Goal: Transaction & Acquisition: Subscribe to service/newsletter

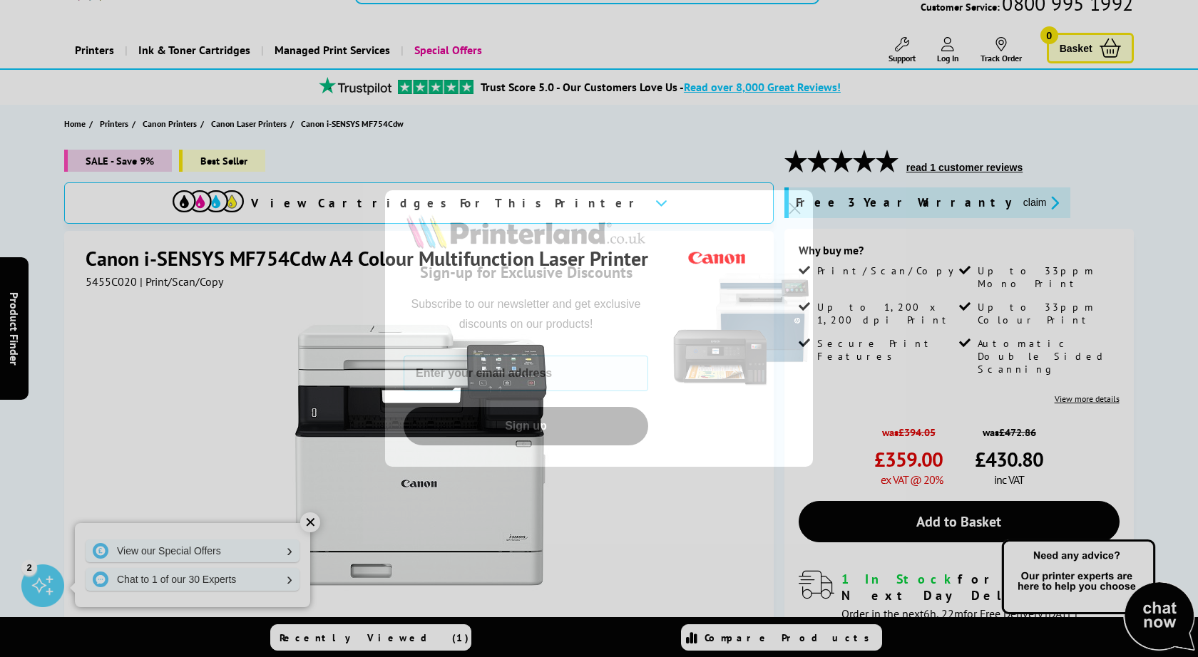
click at [640, 304] on span "Subscribe to our newsletter and get exclusive discounts on our products!" at bounding box center [526, 314] width 230 height 32
click at [543, 379] on input "Enter your email address" at bounding box center [526, 374] width 245 height 36
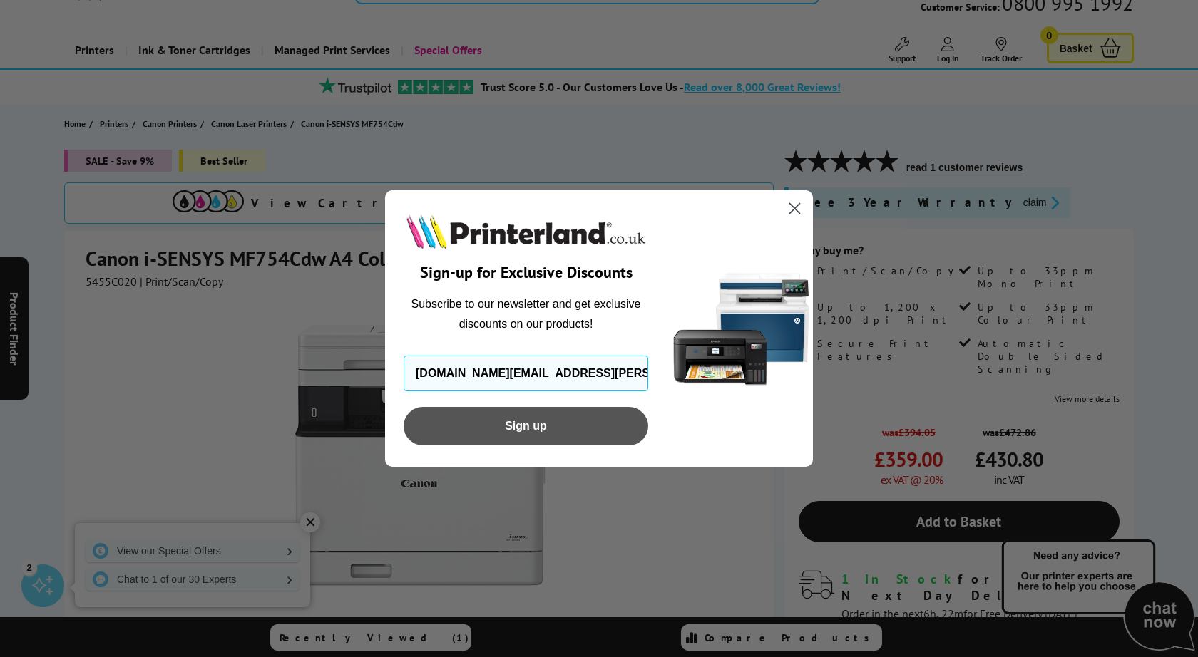
type input "[DOMAIN_NAME][EMAIL_ADDRESS][PERSON_NAME][DOMAIN_NAME]"
click at [513, 424] on button "Sign up" at bounding box center [526, 426] width 245 height 39
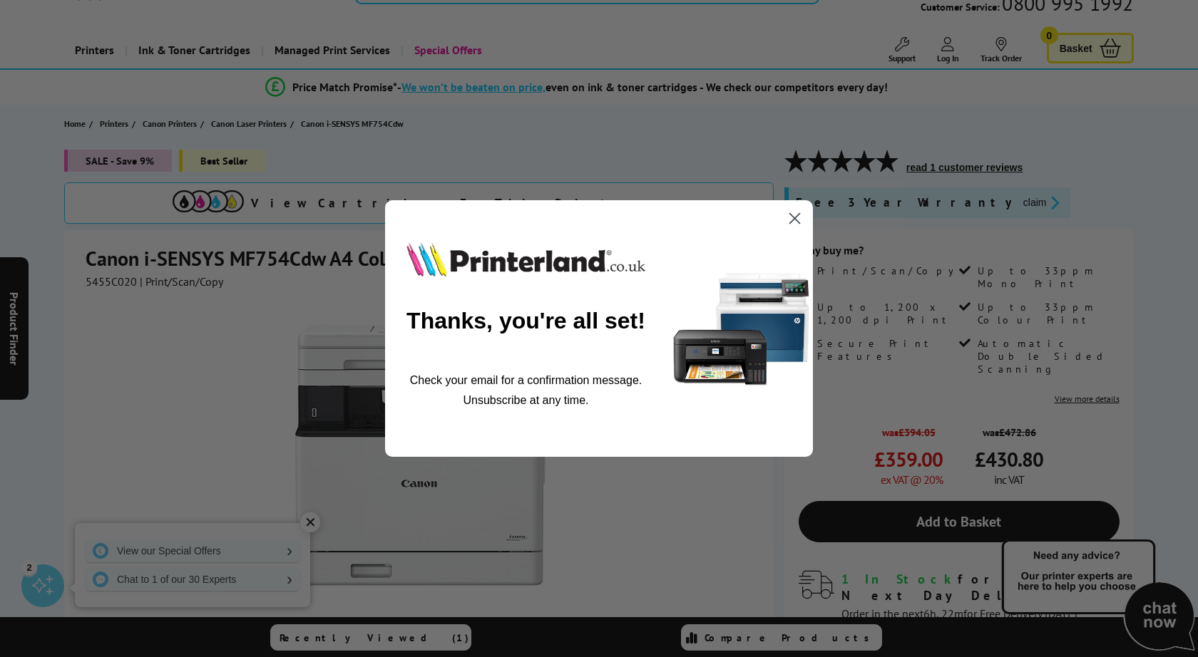
click at [788, 212] on circle "Close dialog" at bounding box center [795, 219] width 24 height 24
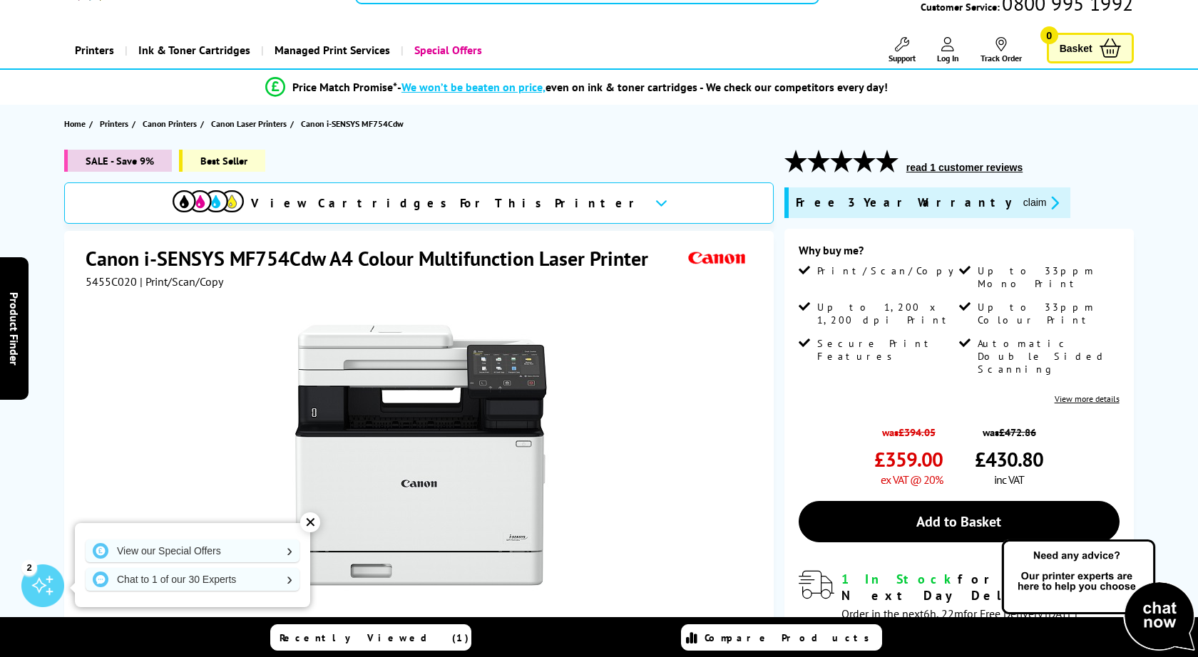
click at [769, 33] on div "Printers Laser Printers Colour Laser Printers A4 Colour Laser Printers A3 Colou…" at bounding box center [598, 50] width 1069 height 36
